Goal: Transaction & Acquisition: Purchase product/service

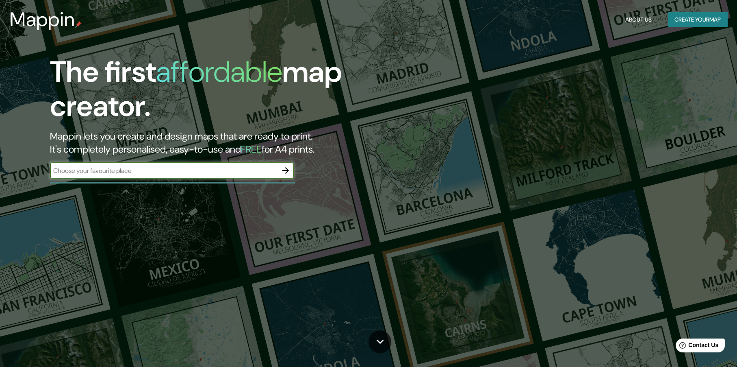
click at [121, 169] on input "text" at bounding box center [164, 170] width 228 height 9
type input "[GEOGRAPHIC_DATA]"
click at [282, 169] on icon "button" at bounding box center [286, 170] width 10 height 10
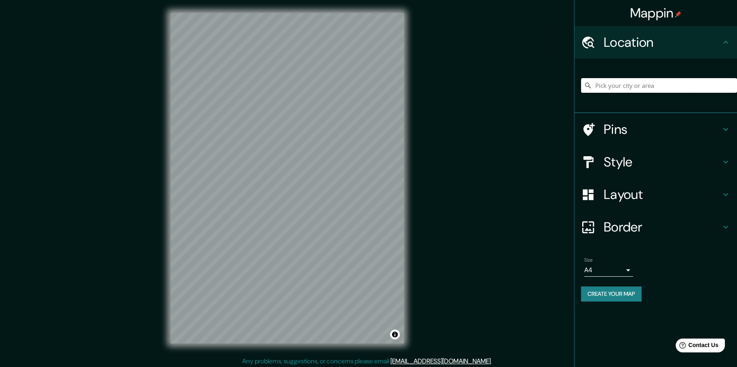
click at [610, 88] on input "Pick your city or area" at bounding box center [659, 85] width 156 height 15
click at [627, 160] on h4 "Style" at bounding box center [662, 162] width 117 height 16
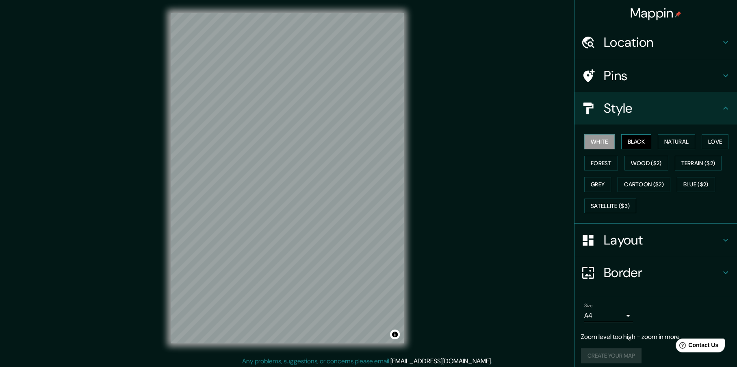
click at [622, 143] on button "Black" at bounding box center [636, 141] width 30 height 15
click at [600, 142] on button "White" at bounding box center [599, 141] width 30 height 15
click at [605, 165] on button "Forest" at bounding box center [601, 163] width 34 height 15
click at [630, 143] on button "Black" at bounding box center [636, 141] width 30 height 15
click at [674, 139] on button "Natural" at bounding box center [676, 141] width 37 height 15
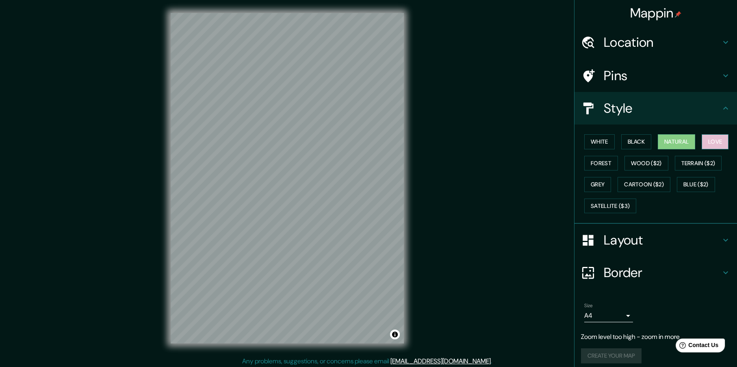
click at [710, 139] on button "Love" at bounding box center [715, 141] width 27 height 15
click at [705, 156] on button "Terrain ($2)" at bounding box center [698, 163] width 47 height 15
click at [686, 182] on button "Blue ($2)" at bounding box center [696, 184] width 38 height 15
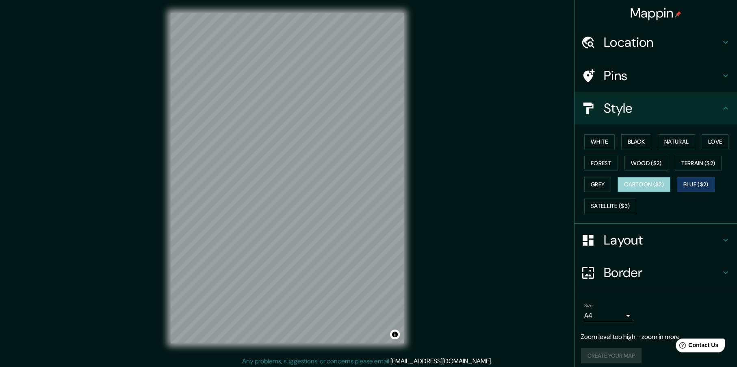
click at [658, 186] on button "Cartoon ($2)" at bounding box center [644, 184] width 53 height 15
click at [610, 206] on button "Satellite ($3)" at bounding box center [610, 205] width 52 height 15
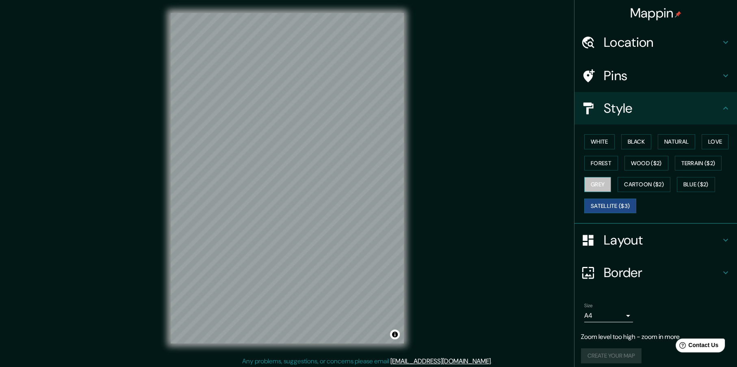
click at [584, 185] on button "Grey" at bounding box center [597, 184] width 27 height 15
click at [616, 209] on button "Satellite ($3)" at bounding box center [610, 205] width 52 height 15
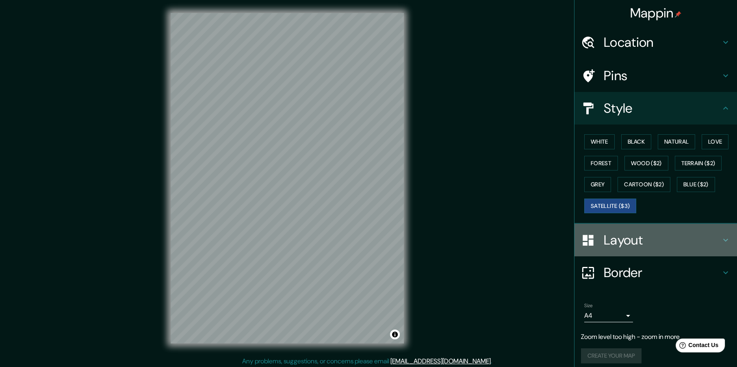
click at [614, 232] on h4 "Layout" at bounding box center [662, 240] width 117 height 16
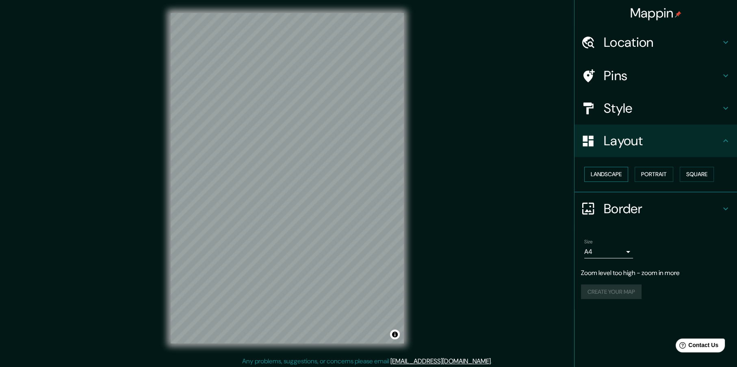
click at [611, 176] on button "Landscape" at bounding box center [606, 174] width 44 height 15
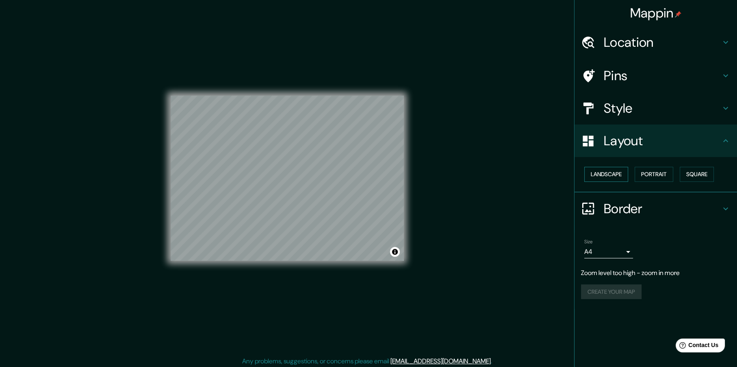
click at [611, 176] on button "Landscape" at bounding box center [606, 174] width 44 height 15
click at [643, 172] on button "Portrait" at bounding box center [654, 174] width 39 height 15
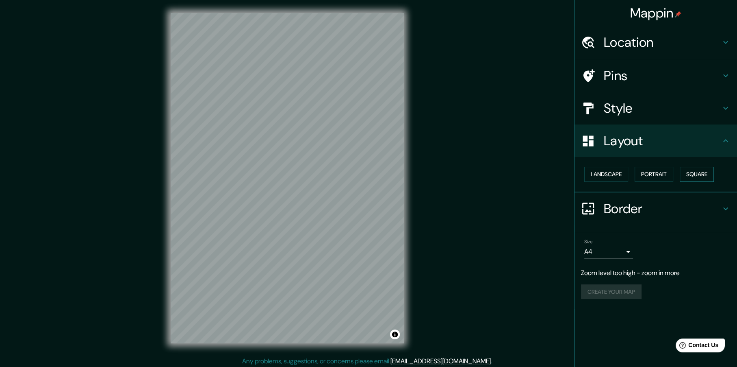
click at [683, 176] on button "Square" at bounding box center [697, 174] width 34 height 15
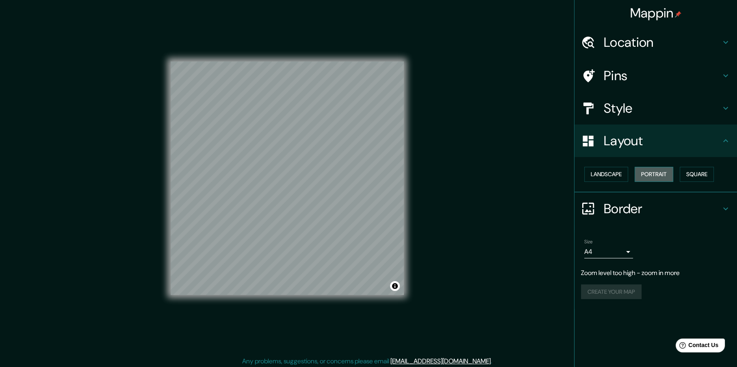
click at [644, 176] on button "Portrait" at bounding box center [654, 174] width 39 height 15
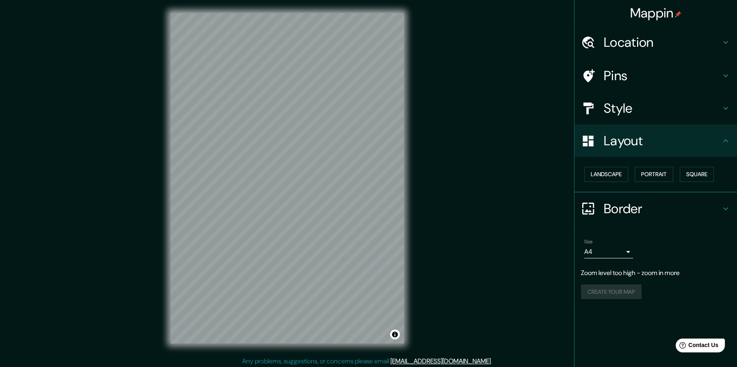
click at [631, 109] on h4 "Style" at bounding box center [662, 108] width 117 height 16
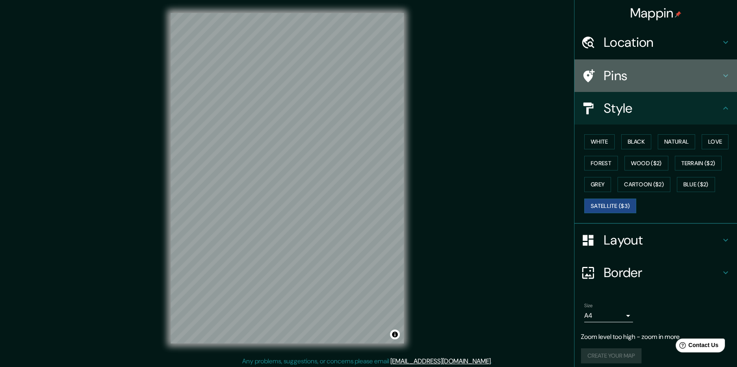
click at [638, 78] on h4 "Pins" at bounding box center [662, 75] width 117 height 16
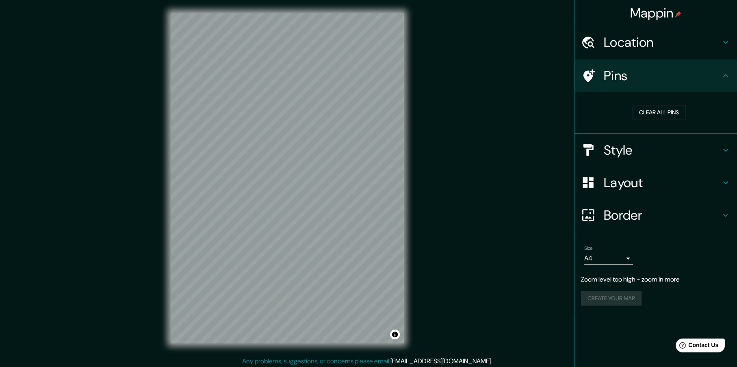
click at [662, 51] on div "Location" at bounding box center [656, 42] width 163 height 33
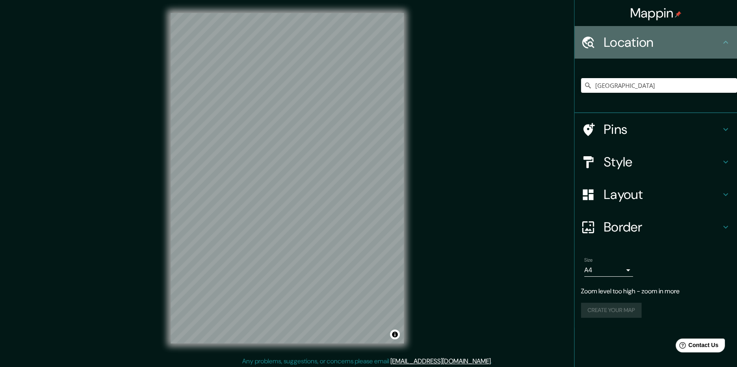
click at [662, 51] on div "Location" at bounding box center [656, 42] width 163 height 33
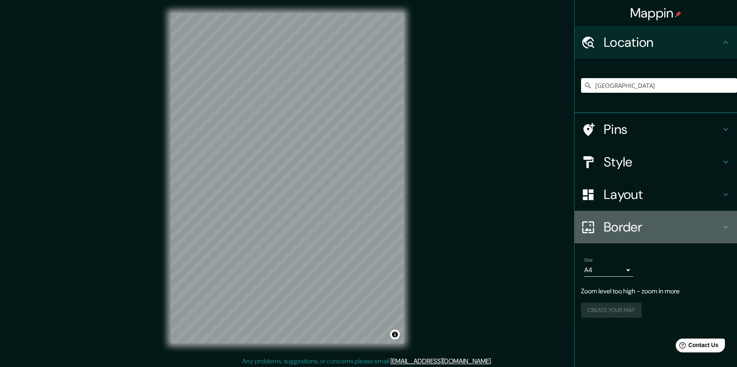
click at [636, 230] on h4 "Border" at bounding box center [662, 227] width 117 height 16
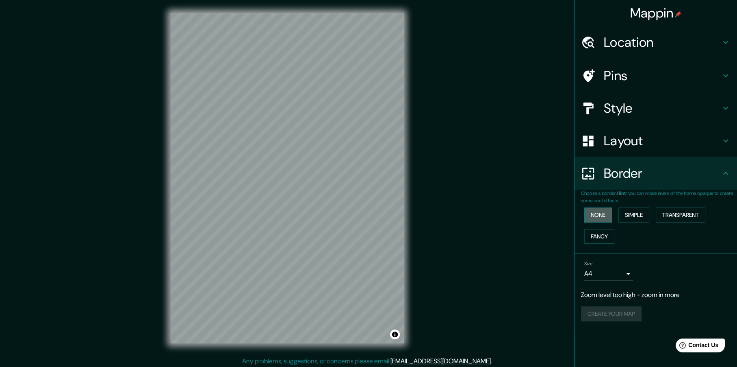
click at [610, 215] on button "None" at bounding box center [598, 214] width 28 height 15
click at [639, 216] on button "Simple" at bounding box center [634, 214] width 31 height 15
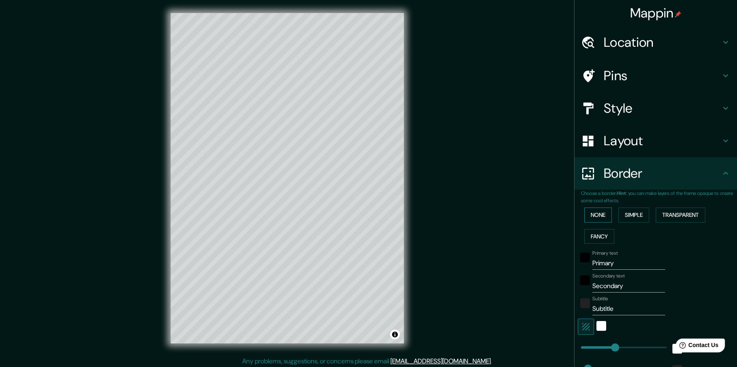
click at [596, 215] on button "None" at bounding box center [598, 214] width 28 height 15
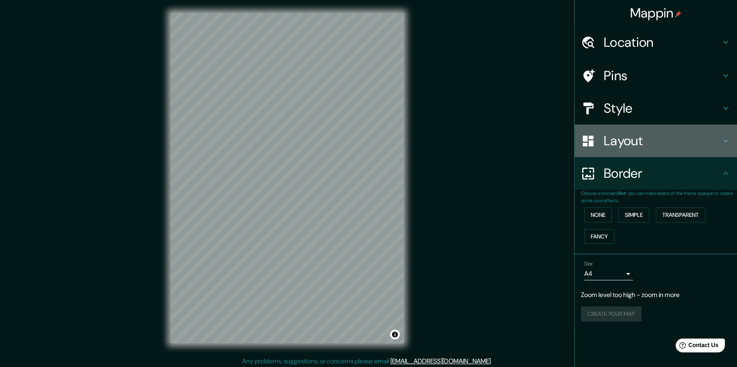
click at [676, 143] on h4 "Layout" at bounding box center [662, 140] width 117 height 16
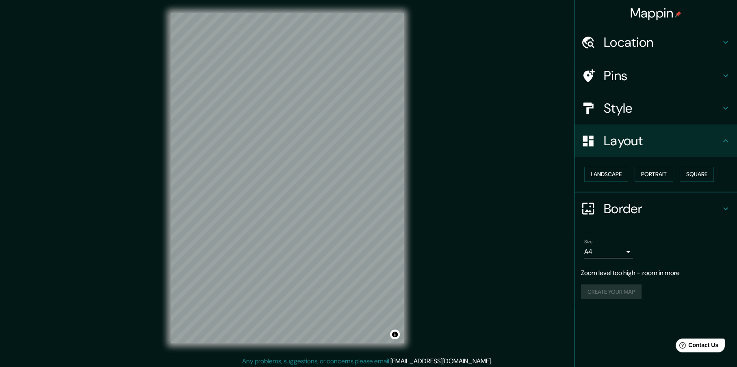
click at [676, 143] on h4 "Layout" at bounding box center [662, 140] width 117 height 16
click at [675, 109] on h4 "Style" at bounding box center [662, 108] width 117 height 16
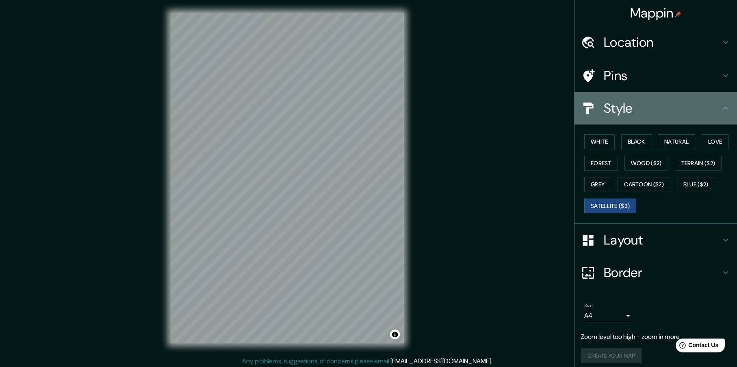
click at [675, 109] on h4 "Style" at bounding box center [662, 108] width 117 height 16
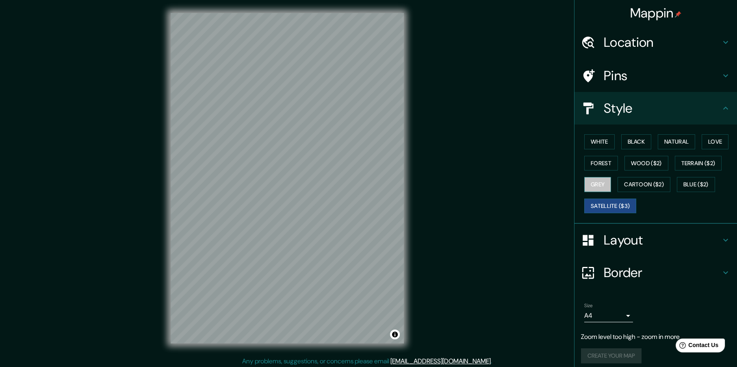
click at [586, 187] on button "Grey" at bounding box center [597, 184] width 27 height 15
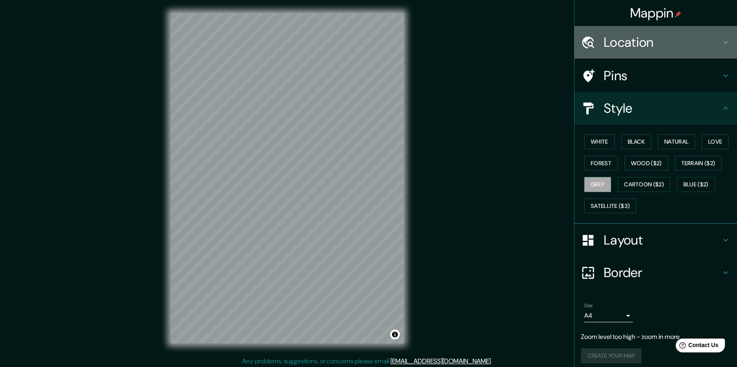
click at [643, 41] on h4 "Location" at bounding box center [662, 42] width 117 height 16
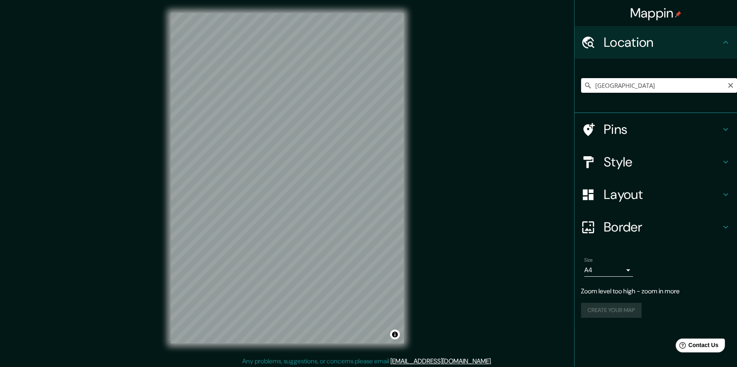
click at [613, 85] on input "[GEOGRAPHIC_DATA]" at bounding box center [659, 85] width 156 height 15
click at [609, 89] on input "[GEOGRAPHIC_DATA]" at bounding box center [659, 85] width 156 height 15
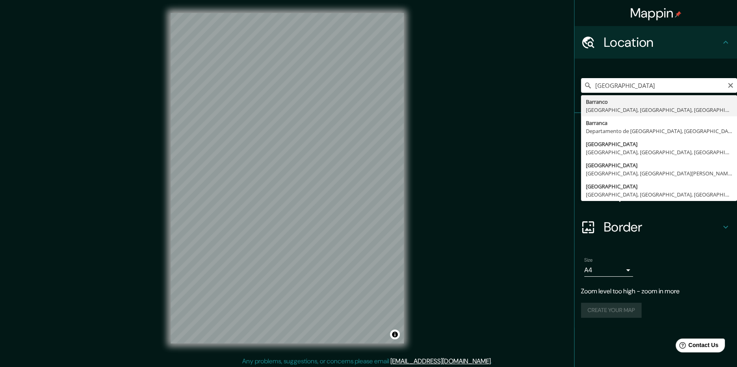
type input "[GEOGRAPHIC_DATA], [GEOGRAPHIC_DATA], [GEOGRAPHIC_DATA], [GEOGRAPHIC_DATA]"
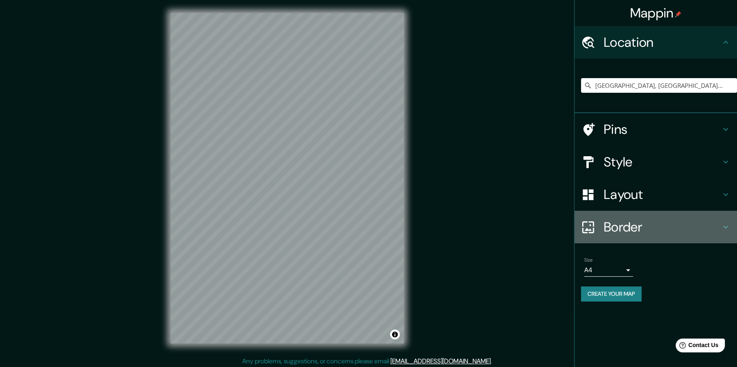
click at [628, 230] on h4 "Border" at bounding box center [662, 227] width 117 height 16
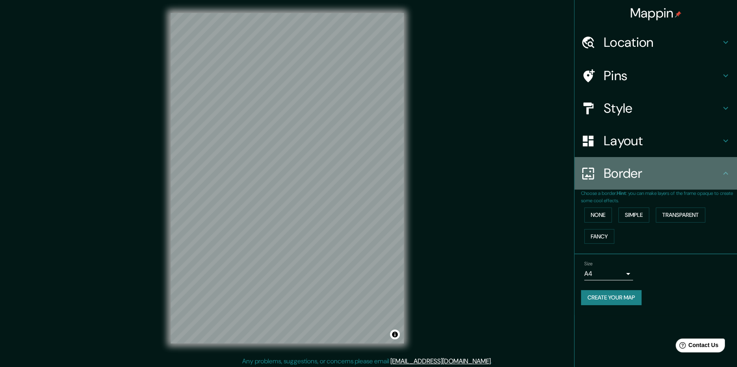
click at [630, 182] on div "Border" at bounding box center [656, 173] width 163 height 33
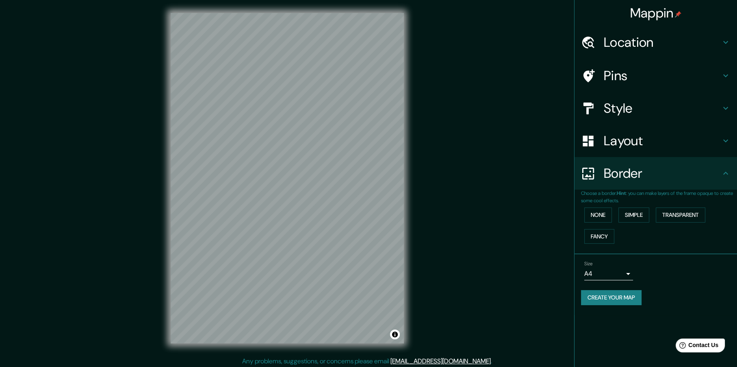
click at [633, 71] on h4 "Pins" at bounding box center [662, 75] width 117 height 16
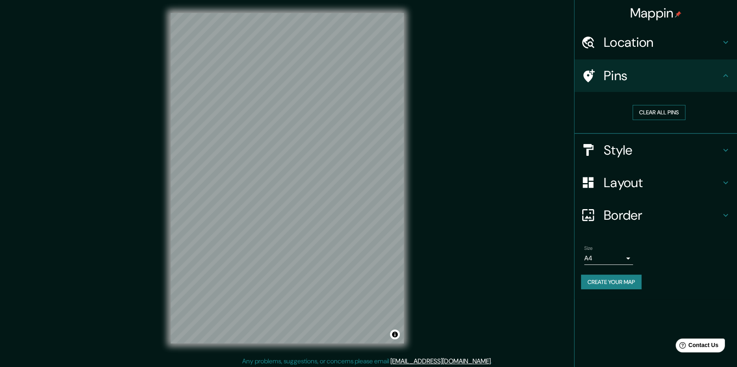
click at [666, 117] on button "Clear all pins" at bounding box center [659, 112] width 53 height 15
click at [662, 116] on button "Clear all pins" at bounding box center [659, 112] width 53 height 15
click at [663, 115] on button "Clear all pins" at bounding box center [659, 112] width 53 height 15
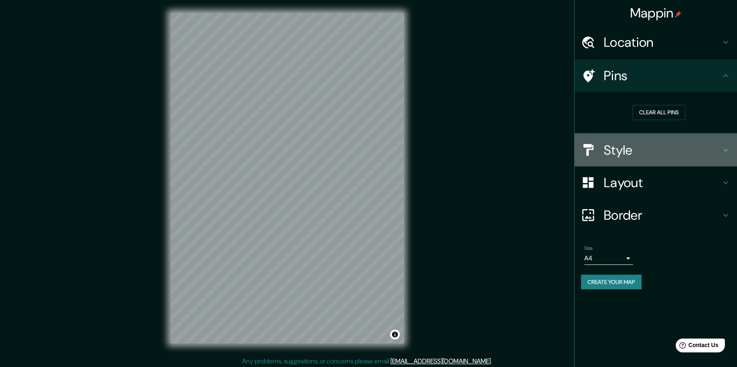
click at [618, 152] on h4 "Style" at bounding box center [662, 150] width 117 height 16
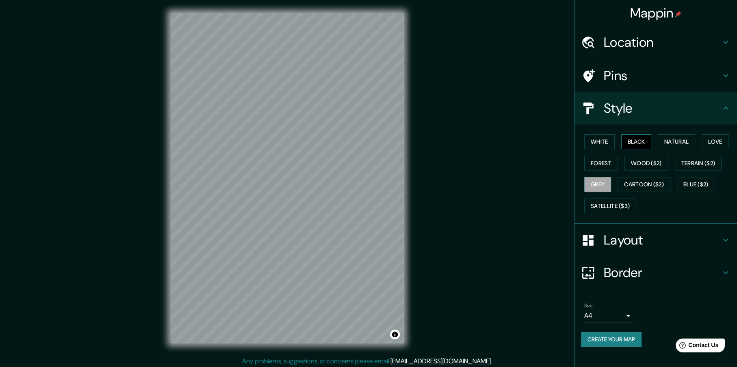
click at [630, 146] on button "Black" at bounding box center [636, 141] width 30 height 15
click at [651, 161] on button "Wood ($2)" at bounding box center [647, 163] width 44 height 15
click at [614, 167] on button "Forest" at bounding box center [601, 163] width 34 height 15
click at [705, 156] on button "Terrain ($2)" at bounding box center [698, 163] width 47 height 15
